Goal: Information Seeking & Learning: Learn about a topic

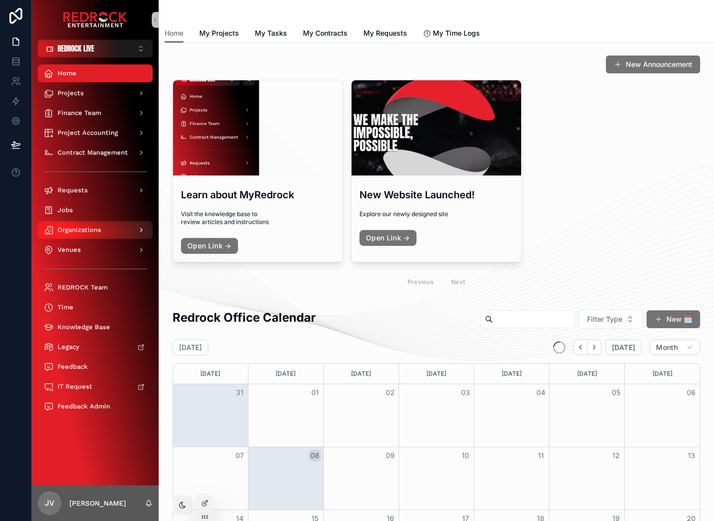
click at [75, 226] on span "Organizations" at bounding box center [80, 230] width 44 height 8
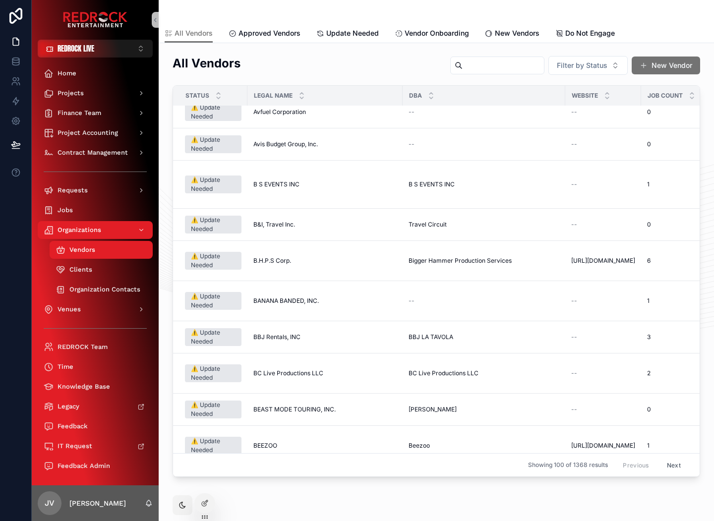
scroll to position [1835, 0]
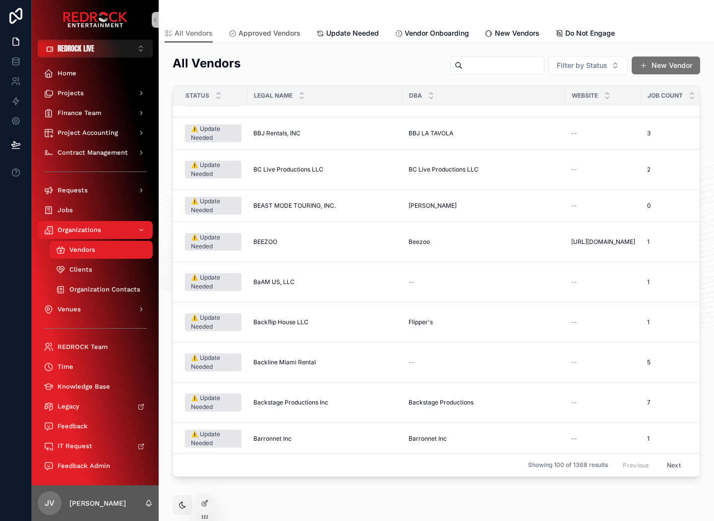
click at [274, 37] on span "Approved Vendors" at bounding box center [270, 33] width 62 height 10
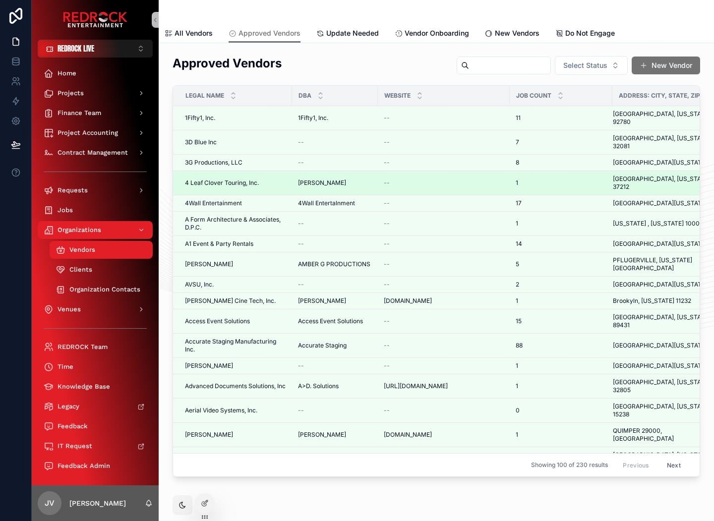
click at [234, 179] on span "4 Leaf Clover Touring, Inc." at bounding box center [222, 183] width 74 height 8
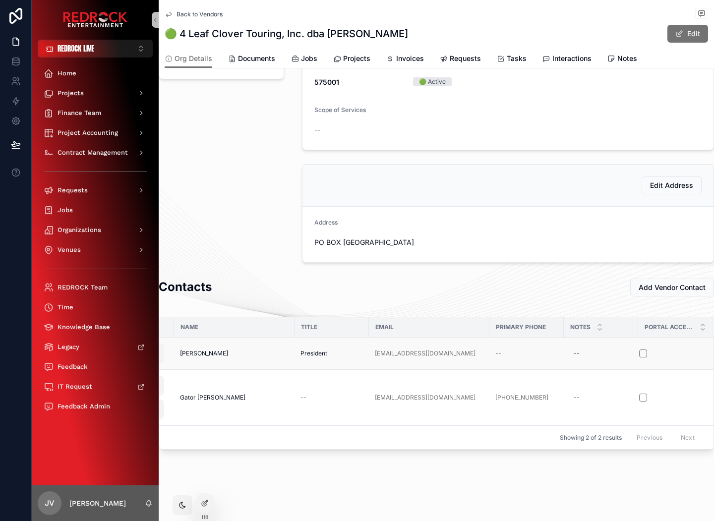
scroll to position [0, 67]
click at [640, 350] on button "scrollable content" at bounding box center [644, 354] width 8 height 8
click at [637, 345] on div "Send Portal Invite" at bounding box center [673, 338] width 73 height 32
click at [640, 350] on button "scrollable content" at bounding box center [644, 354] width 8 height 8
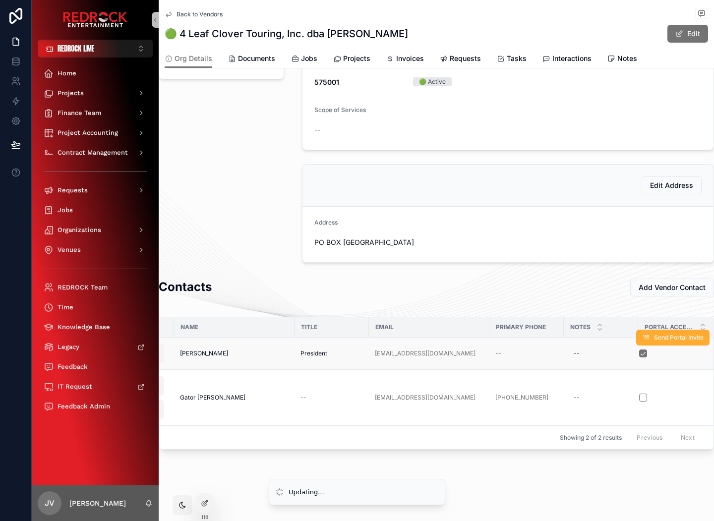
click at [637, 346] on div "Send Portal Invite" at bounding box center [673, 338] width 73 height 32
click at [640, 350] on button "scrollable content" at bounding box center [644, 354] width 8 height 8
drag, startPoint x: 530, startPoint y: 7, endPoint x: 484, endPoint y: 9, distance: 45.7
click at [484, 9] on div "Back to Vendors Organizations - Main 🟢 4 Leaf Clover Touring, Inc. dba Megan Mo…" at bounding box center [437, 14] width 544 height 12
click at [202, 483] on icon at bounding box center [204, 484] width 4 height 2
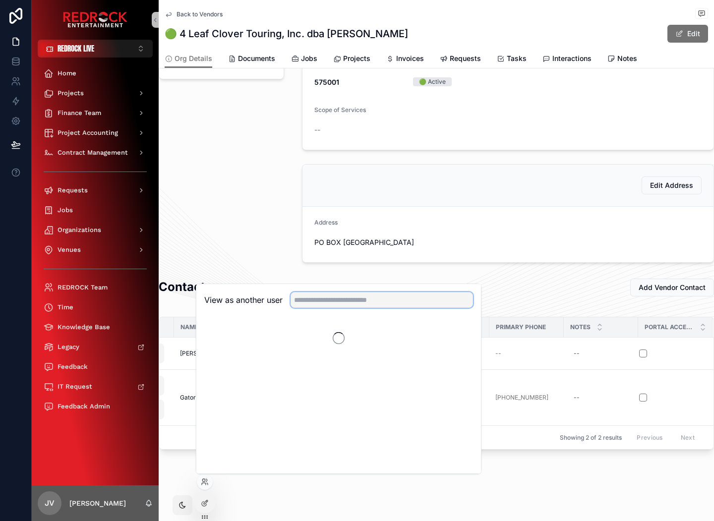
click at [352, 303] on input "text" at bounding box center [382, 300] width 183 height 16
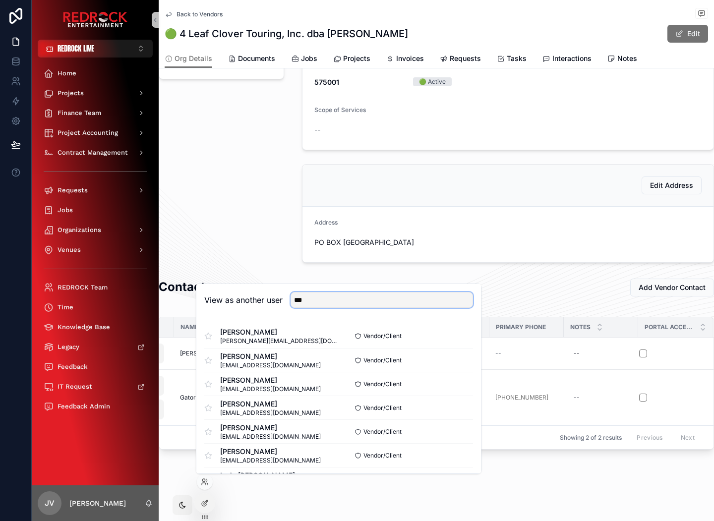
type input "***"
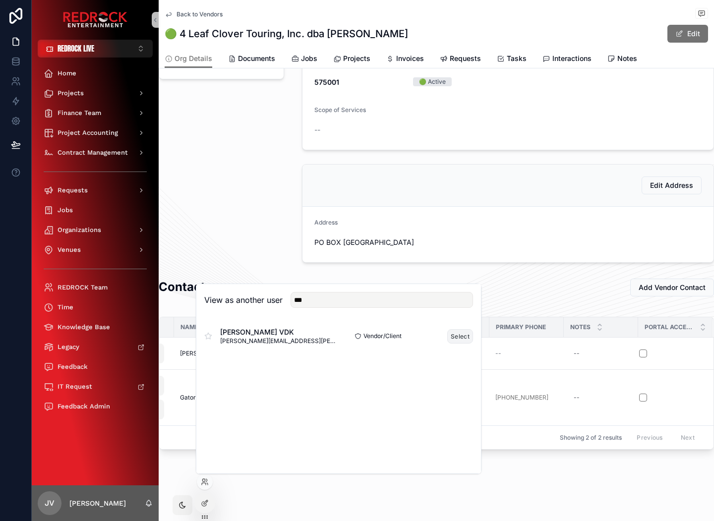
click at [463, 339] on button "Select" at bounding box center [461, 336] width 26 height 14
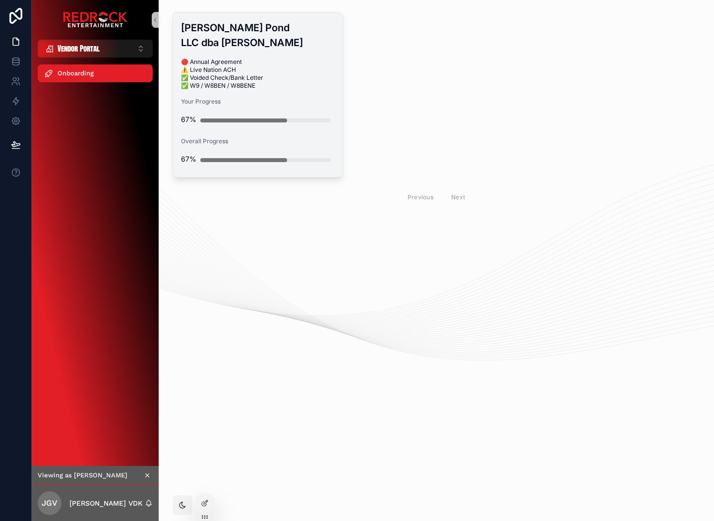
click at [259, 65] on span "🔴 Annual Agreement ⚠️ Live Nation ACH ✅ Voided Check/Bank Letter ✅ W9 / W8BEN /…" at bounding box center [258, 74] width 154 height 32
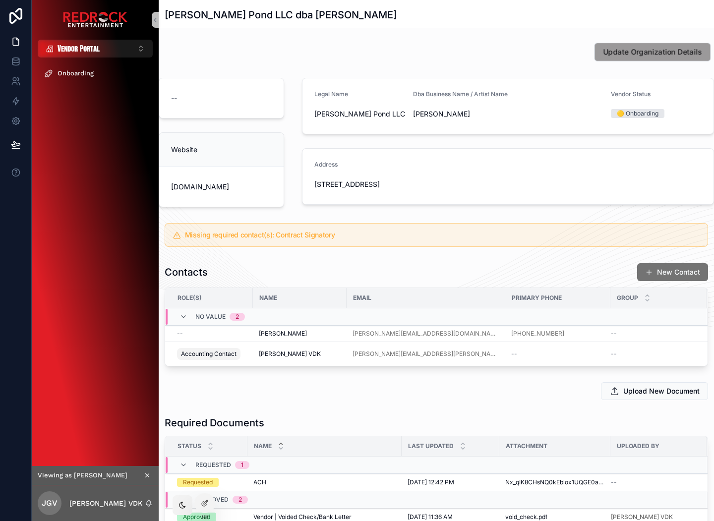
click at [637, 53] on span "Update Organization Details" at bounding box center [652, 52] width 99 height 10
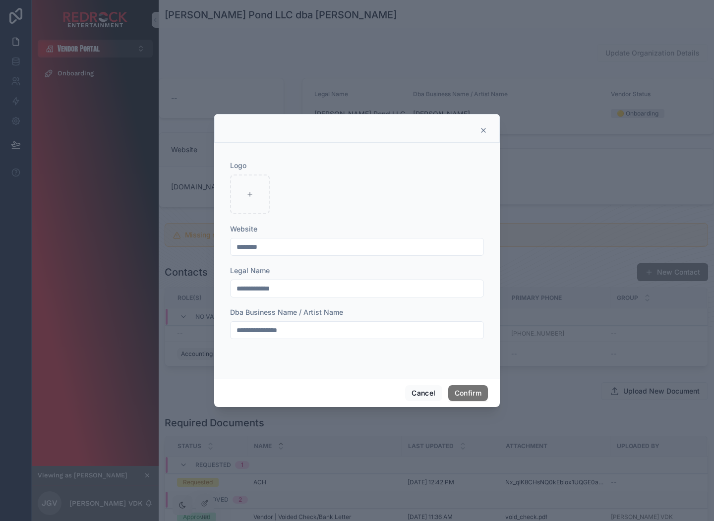
click at [483, 131] on icon at bounding box center [484, 131] width 4 height 4
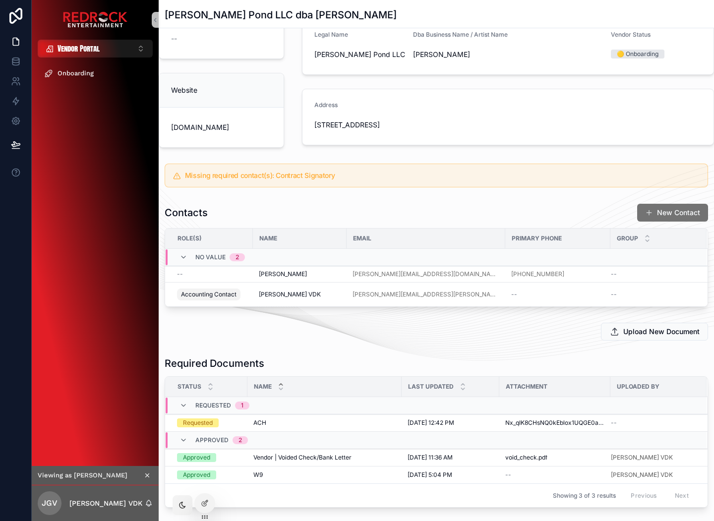
scroll to position [114, 0]
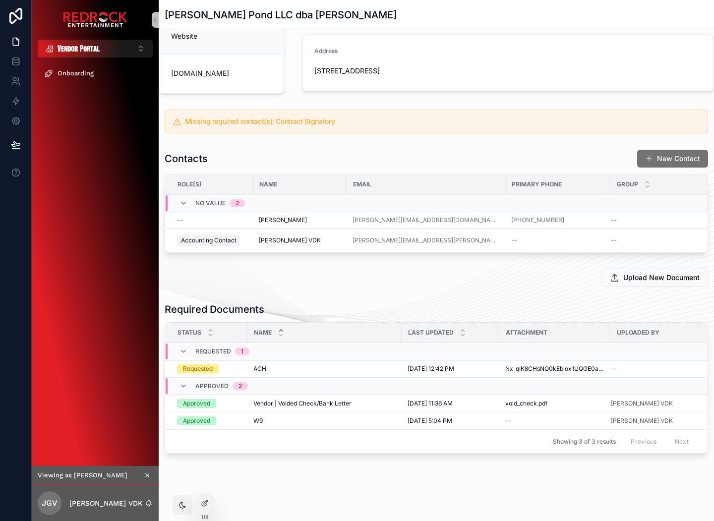
click at [447, 284] on div "Upload New Document" at bounding box center [437, 278] width 544 height 18
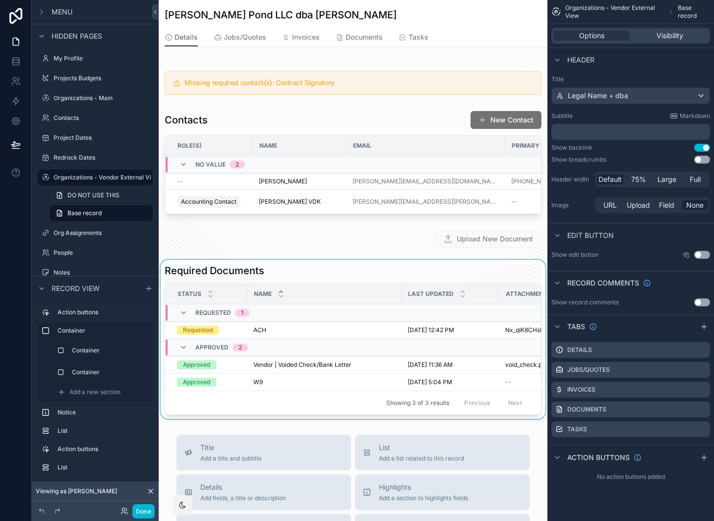
scroll to position [271, 0]
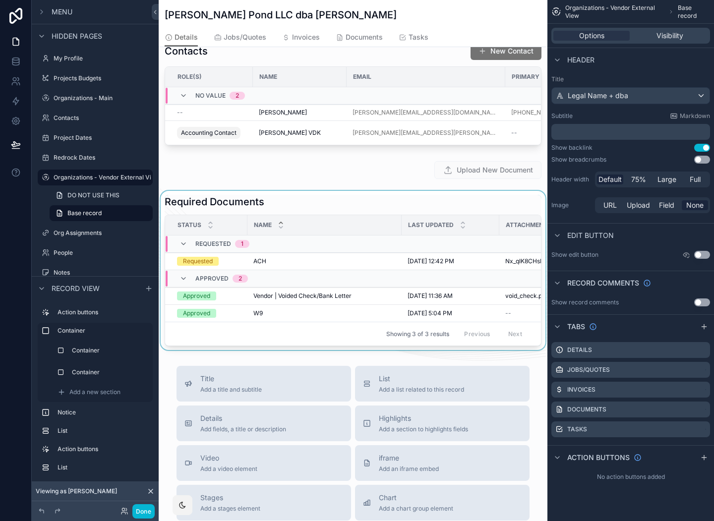
click at [389, 216] on div "scrollable content" at bounding box center [353, 270] width 389 height 159
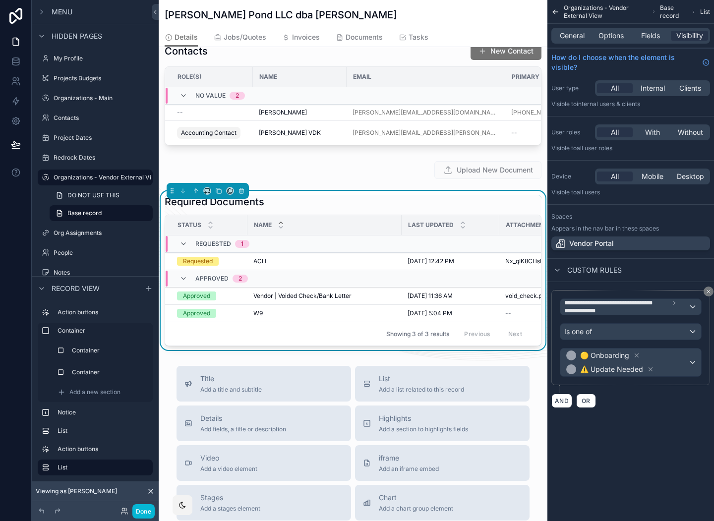
click at [420, 200] on div "Required Documents" at bounding box center [353, 202] width 377 height 14
click at [619, 35] on span "Options" at bounding box center [611, 36] width 25 height 10
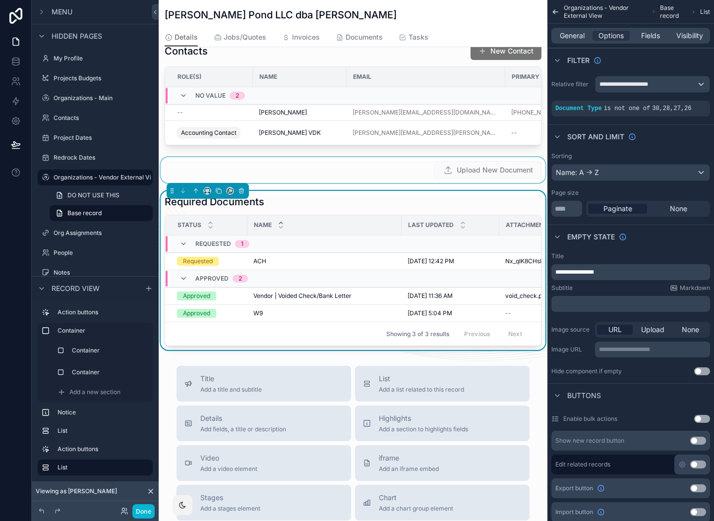
click at [414, 180] on div "scrollable content" at bounding box center [353, 170] width 389 height 26
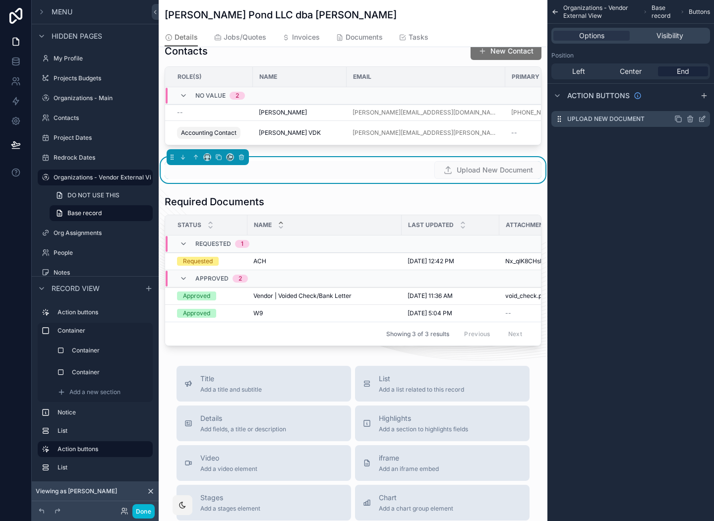
click at [702, 120] on icon "scrollable content" at bounding box center [704, 118] width 4 height 4
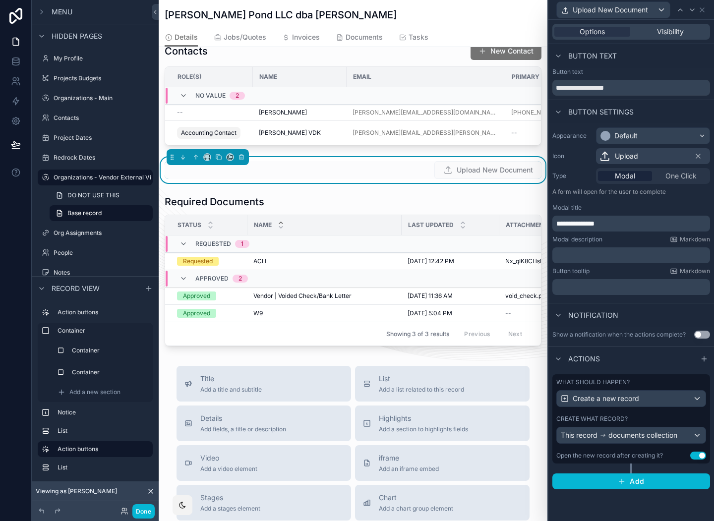
click at [664, 382] on div "What should happen?" at bounding box center [632, 383] width 150 height 8
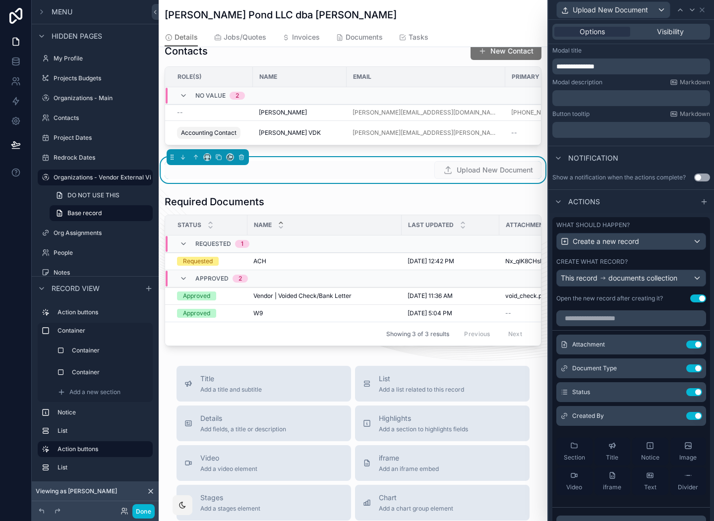
scroll to position [208, 0]
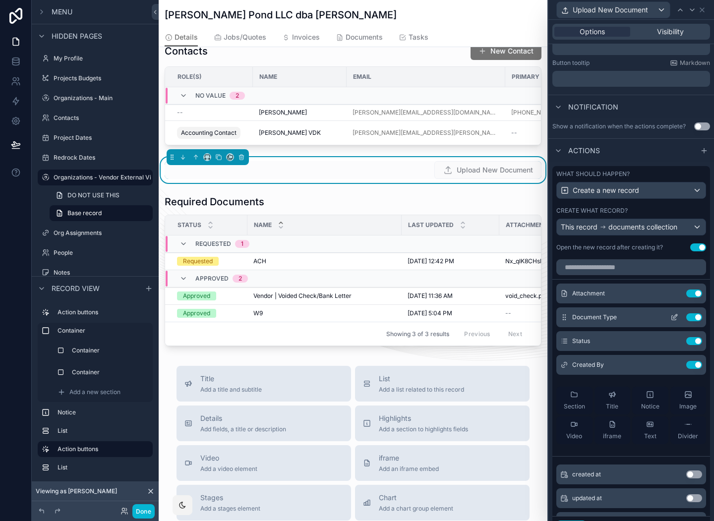
click at [674, 318] on icon at bounding box center [676, 317] width 4 height 4
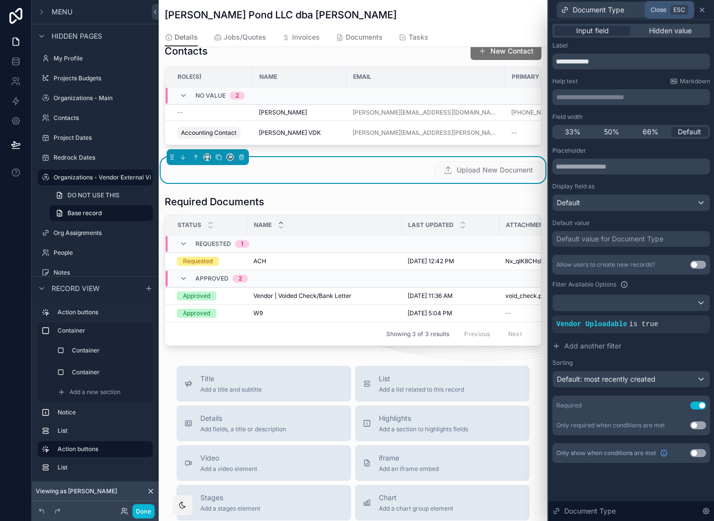
click at [706, 11] on icon at bounding box center [703, 10] width 8 height 8
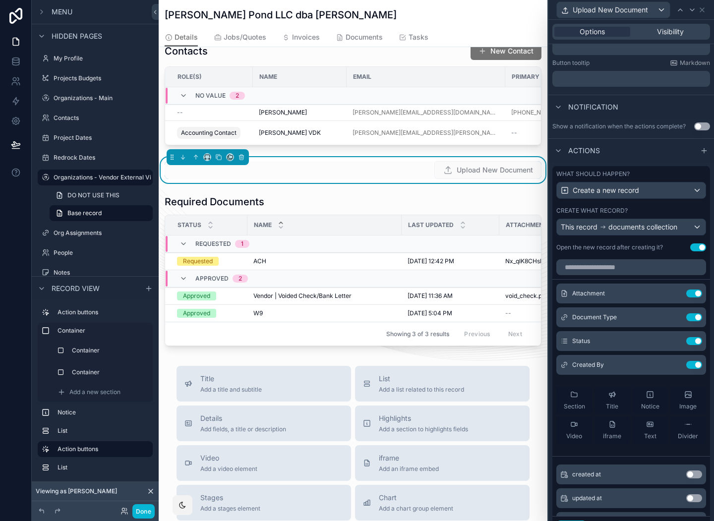
scroll to position [257, 0]
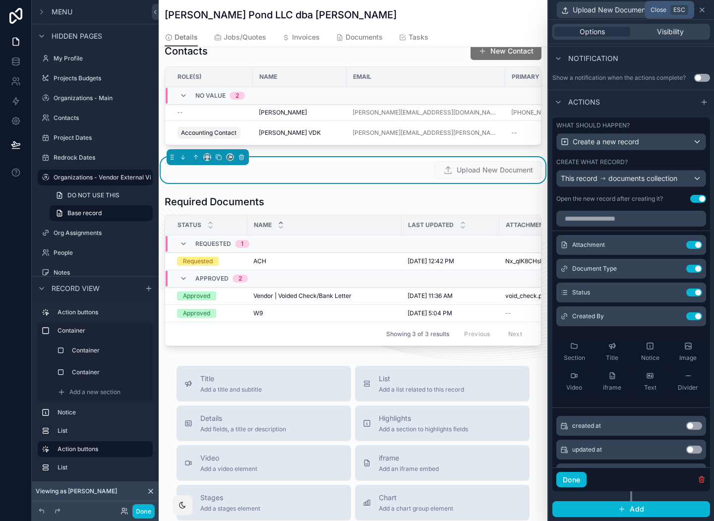
click at [704, 9] on icon at bounding box center [703, 10] width 8 height 8
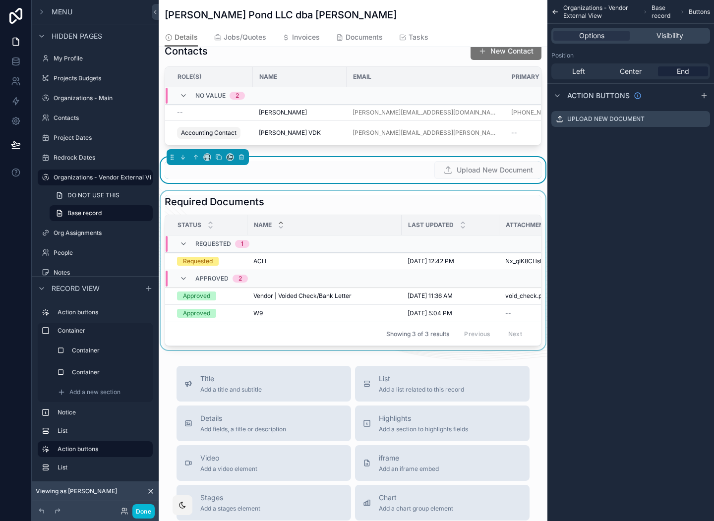
click at [494, 206] on div "scrollable content" at bounding box center [353, 270] width 389 height 159
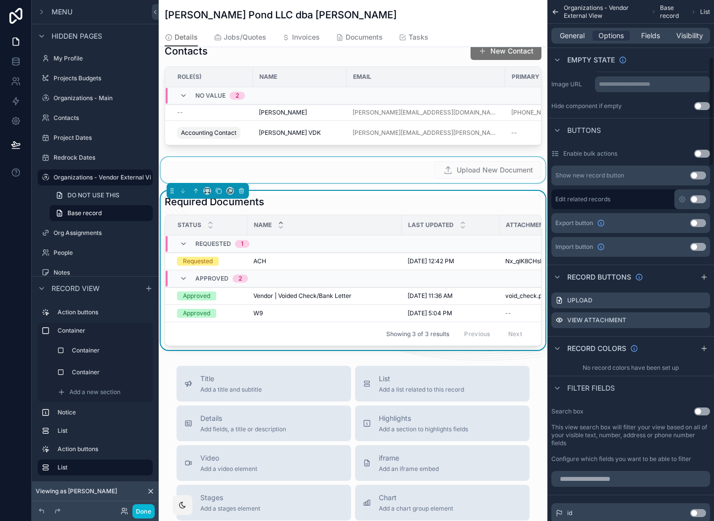
scroll to position [272, 0]
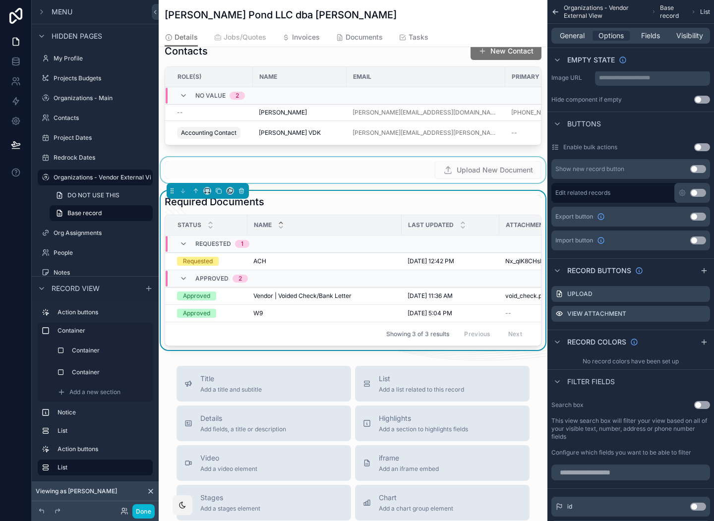
click at [255, 37] on span "Jobs/Quotes" at bounding box center [245, 37] width 43 height 10
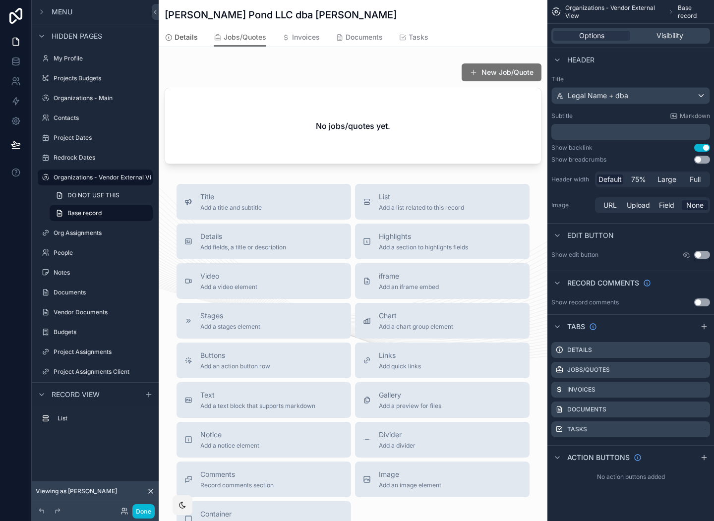
click at [197, 38] on span "Details" at bounding box center [186, 37] width 23 height 10
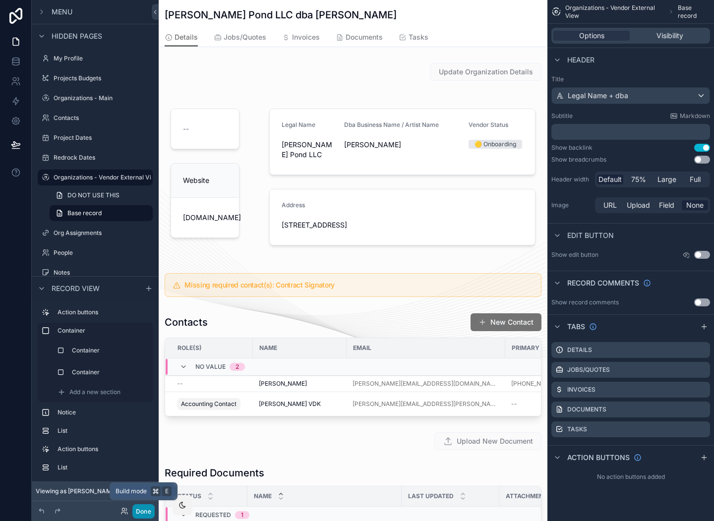
click at [147, 510] on button "Done" at bounding box center [143, 512] width 22 height 14
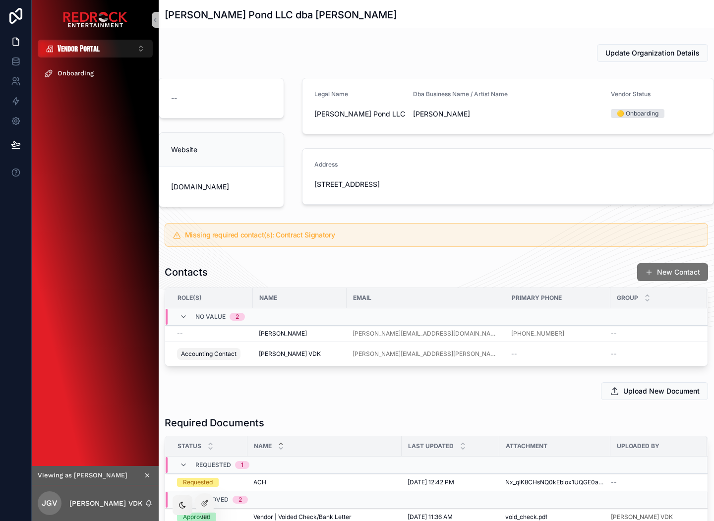
drag, startPoint x: 124, startPoint y: 119, endPoint x: 96, endPoint y: 108, distance: 29.9
click at [96, 108] on div "Onboarding" at bounding box center [95, 262] width 127 height 409
click at [148, 478] on icon "scrollable content" at bounding box center [147, 475] width 7 height 7
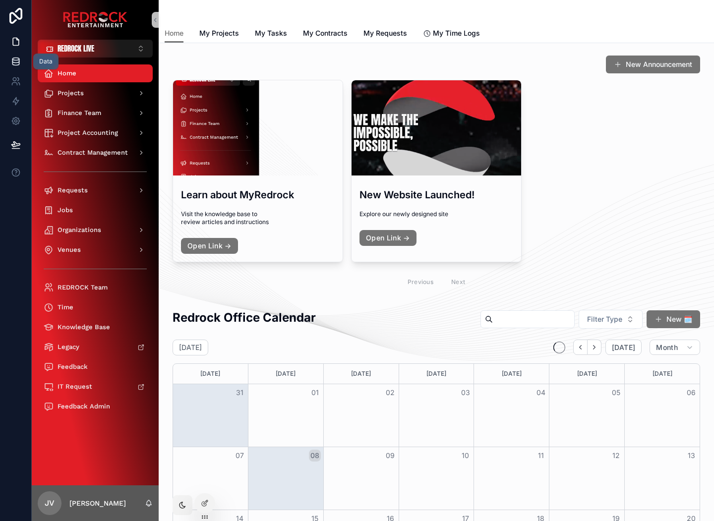
click at [17, 65] on icon at bounding box center [15, 64] width 6 height 4
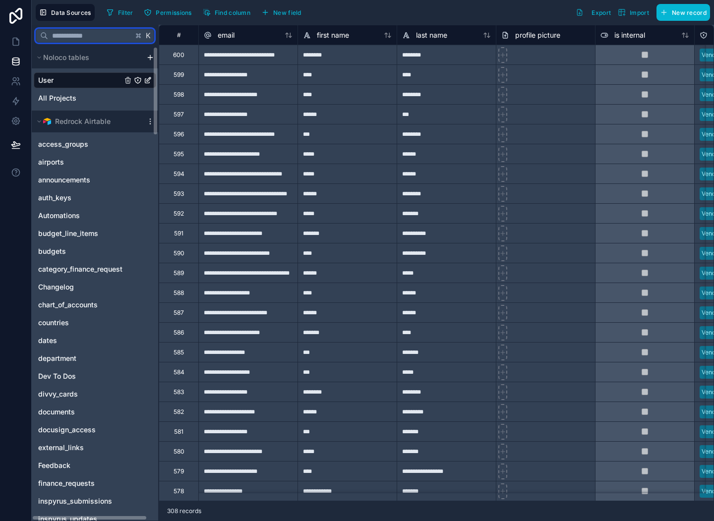
click at [79, 38] on input "text" at bounding box center [90, 36] width 85 height 18
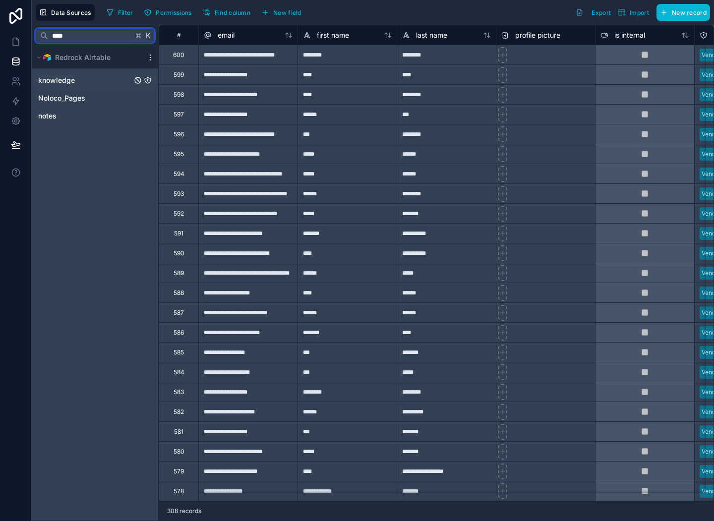
type input "****"
click at [78, 81] on link "knowledge" at bounding box center [85, 80] width 94 height 10
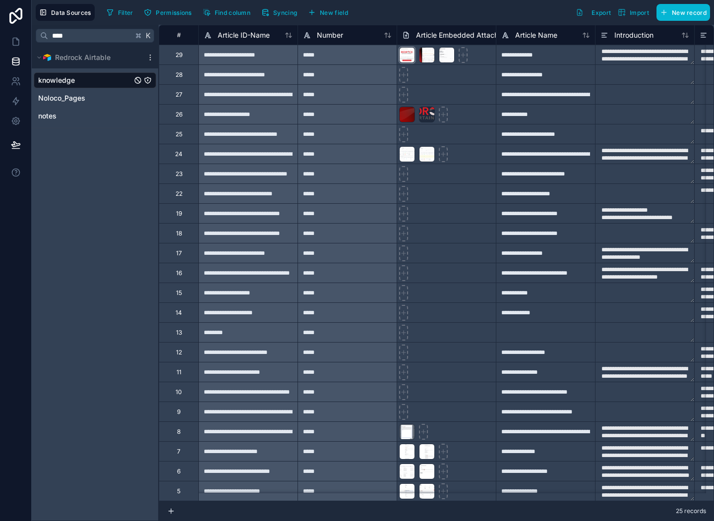
click at [409, 58] on div at bounding box center [407, 55] width 16 height 16
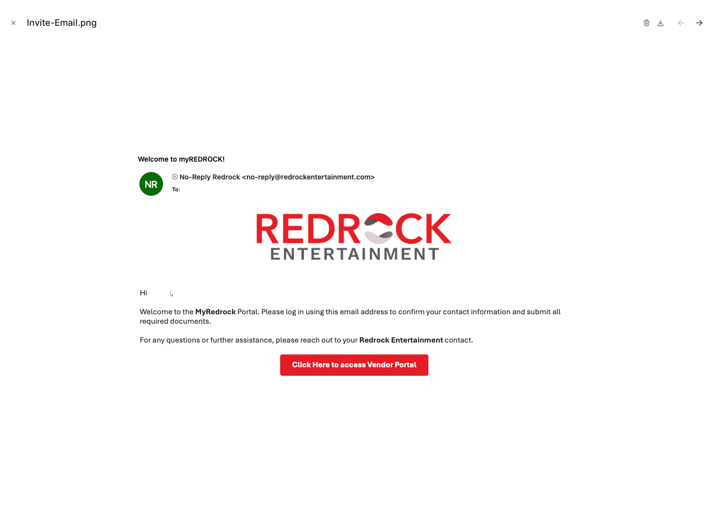
click at [700, 23] on icon "Next file" at bounding box center [700, 23] width 10 height 10
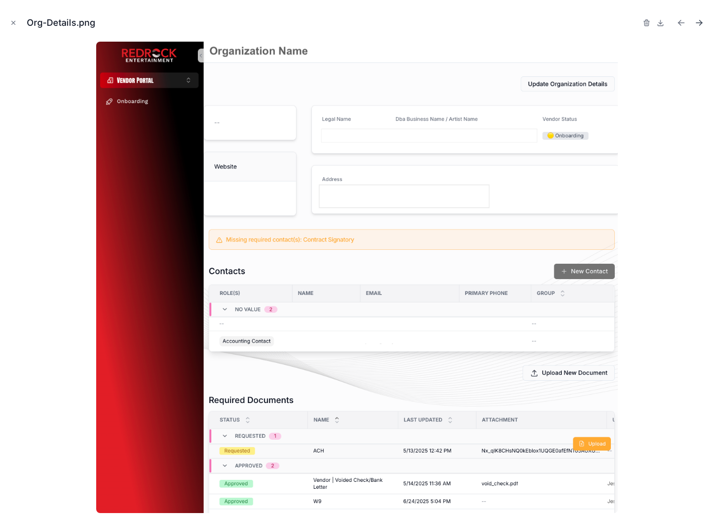
click at [700, 23] on icon "Next file" at bounding box center [700, 23] width 10 height 10
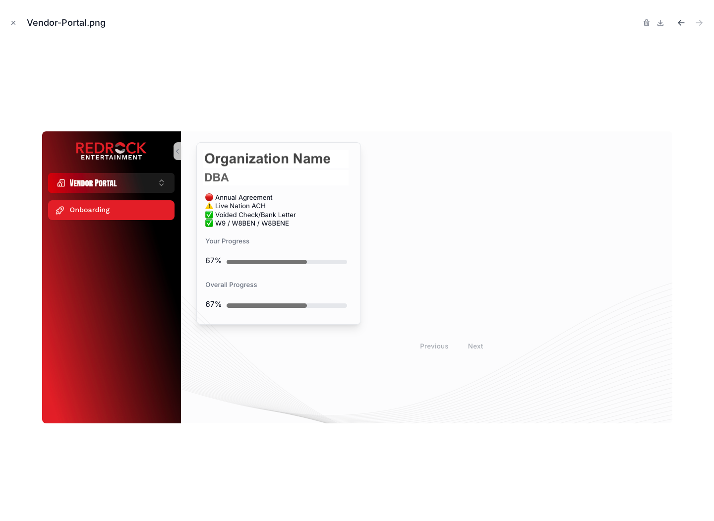
click at [682, 24] on icon "Previous file" at bounding box center [682, 23] width 10 height 10
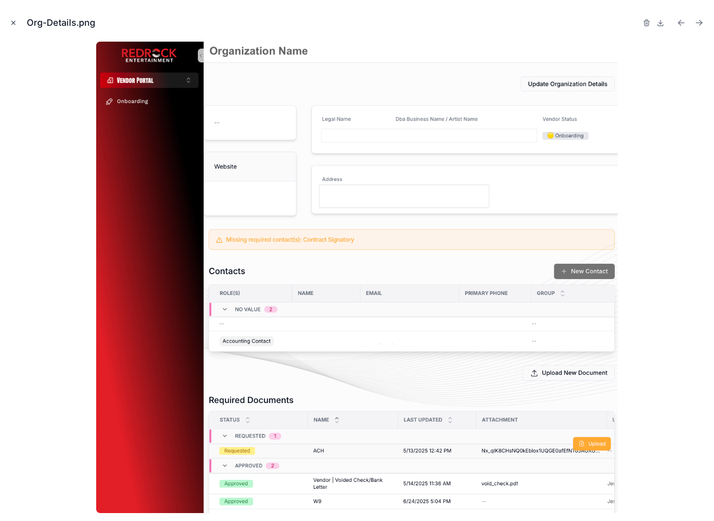
click at [12, 23] on icon "Close modal" at bounding box center [13, 22] width 3 height 3
